Goal: Find contact information: Find contact information

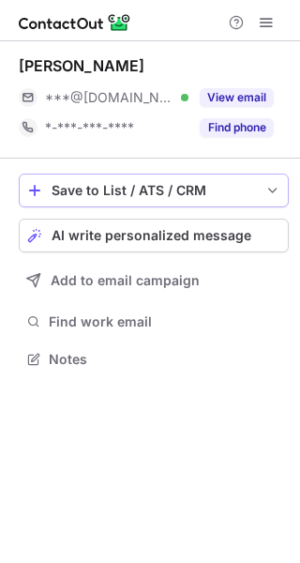
scroll to position [9, 9]
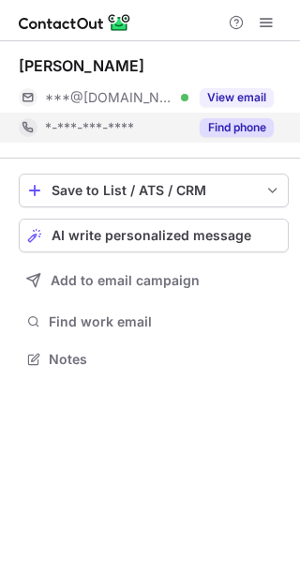
click at [258, 127] on button "Find phone" at bounding box center [237, 127] width 74 height 19
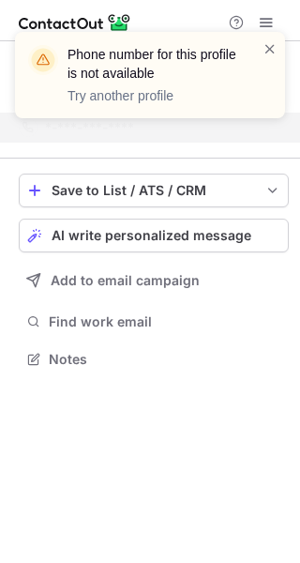
click at [262, 42] on div "Phone number for this profile is not available Try another profile" at bounding box center [143, 74] width 240 height 71
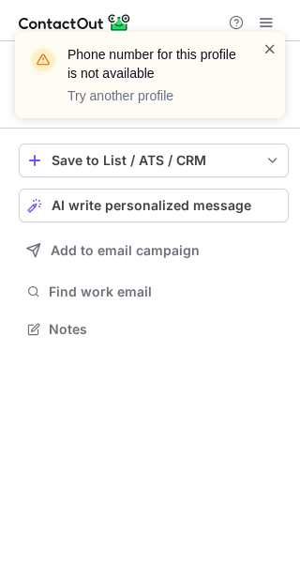
click at [269, 48] on span at bounding box center [270, 48] width 15 height 19
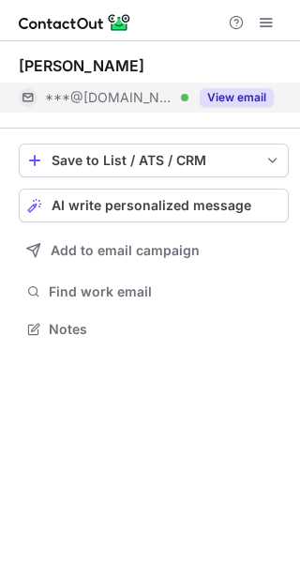
click at [227, 94] on button "View email" at bounding box center [237, 97] width 74 height 19
